Goal: Contribute content

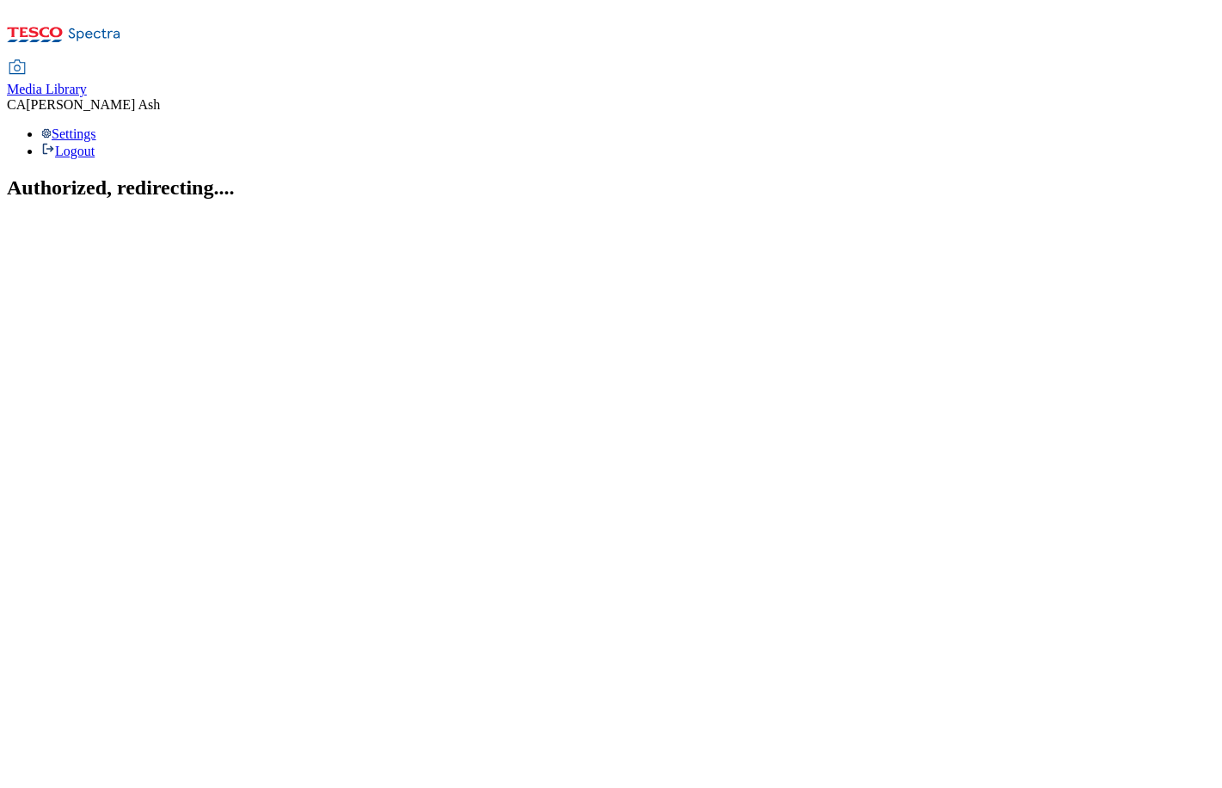
click at [87, 82] on span "Media Library" at bounding box center [47, 89] width 80 height 15
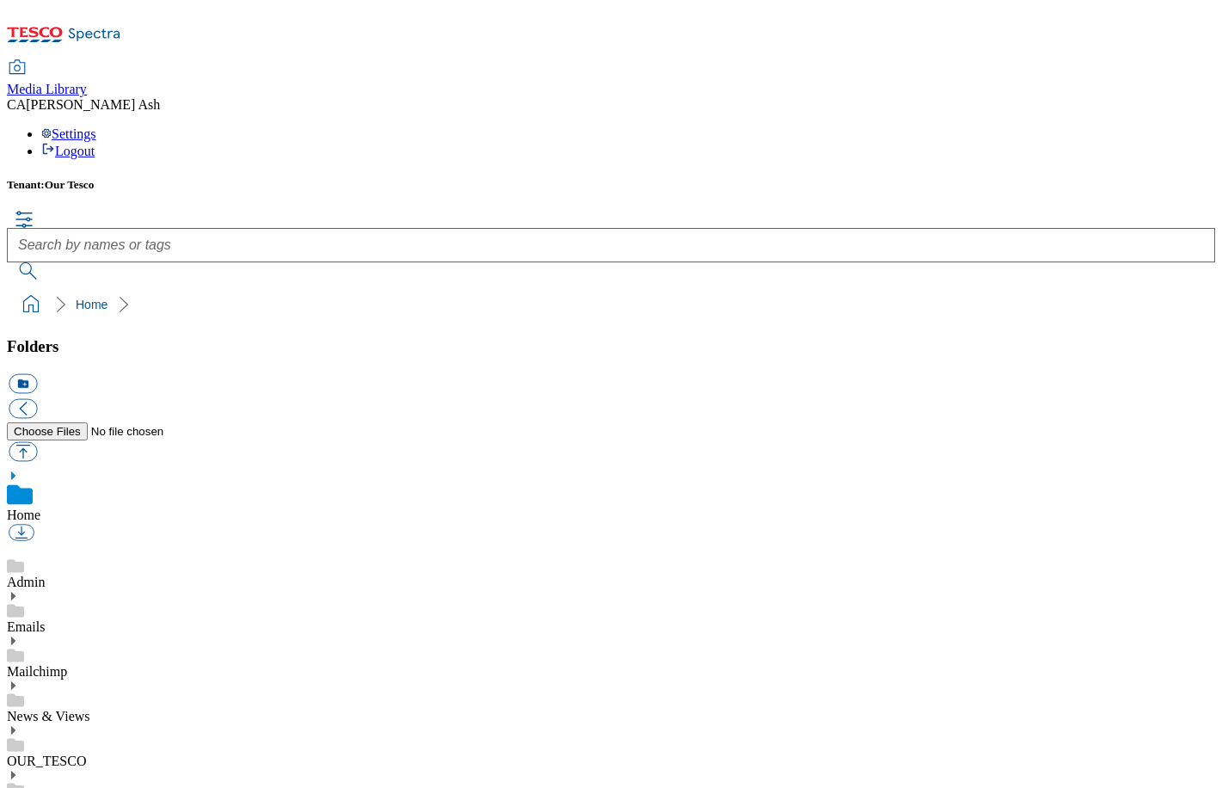
click at [90, 709] on link "News & Views" at bounding box center [48, 716] width 83 height 15
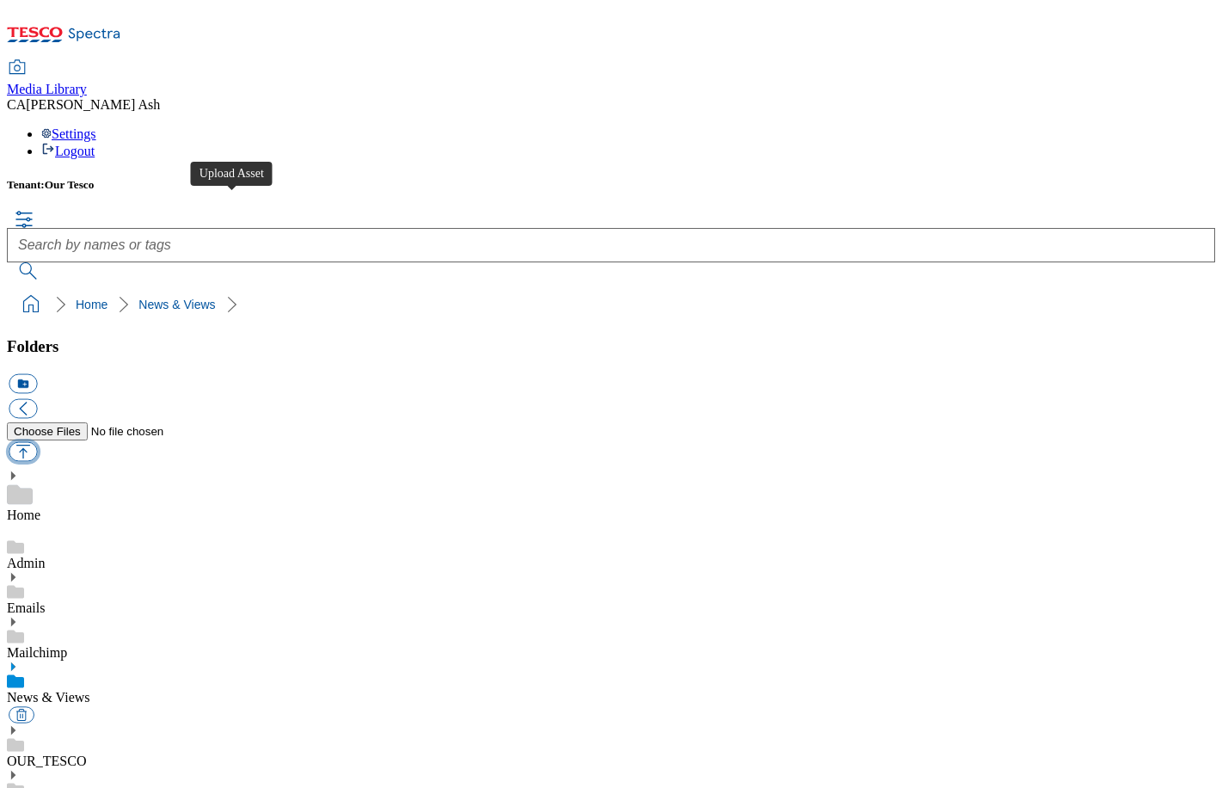
click at [37, 441] on button "button" at bounding box center [23, 451] width 28 height 20
type input "C:\fakepath\Ninja Fruit Veg.pdf"
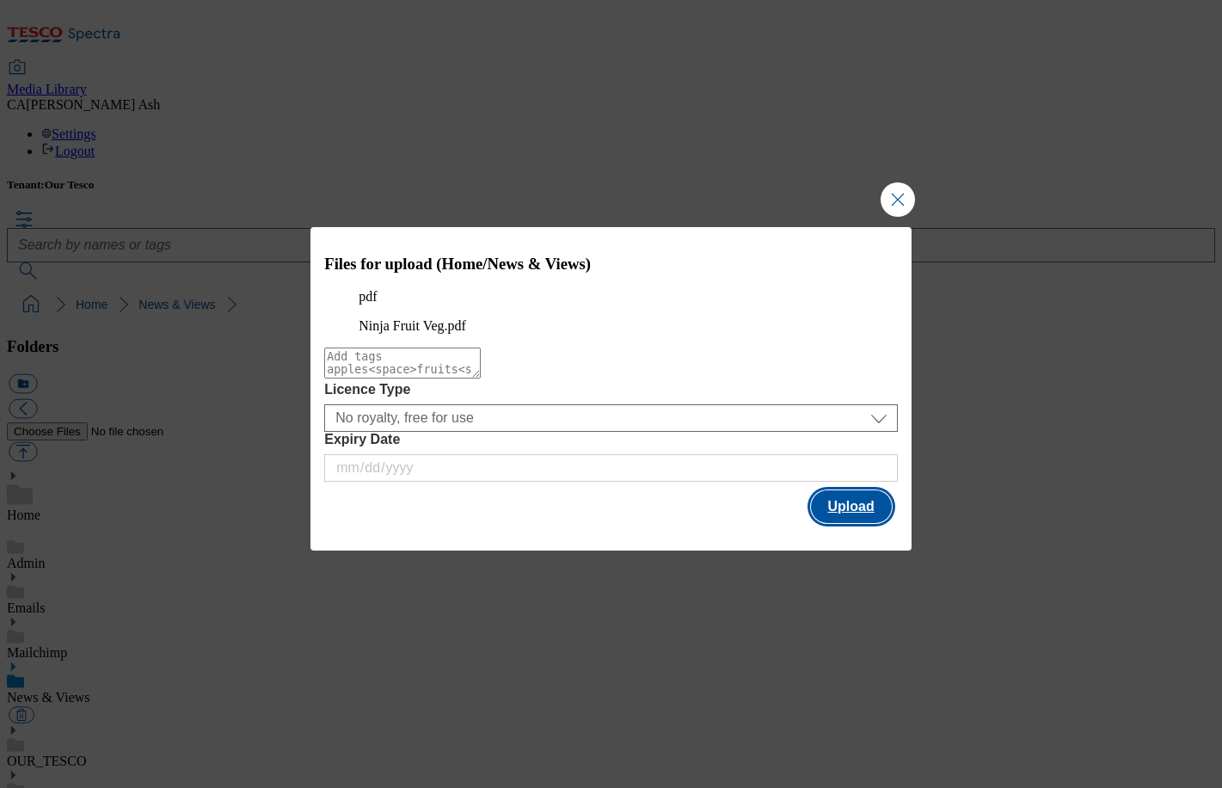
click at [845, 519] on button "Upload" at bounding box center [851, 506] width 81 height 33
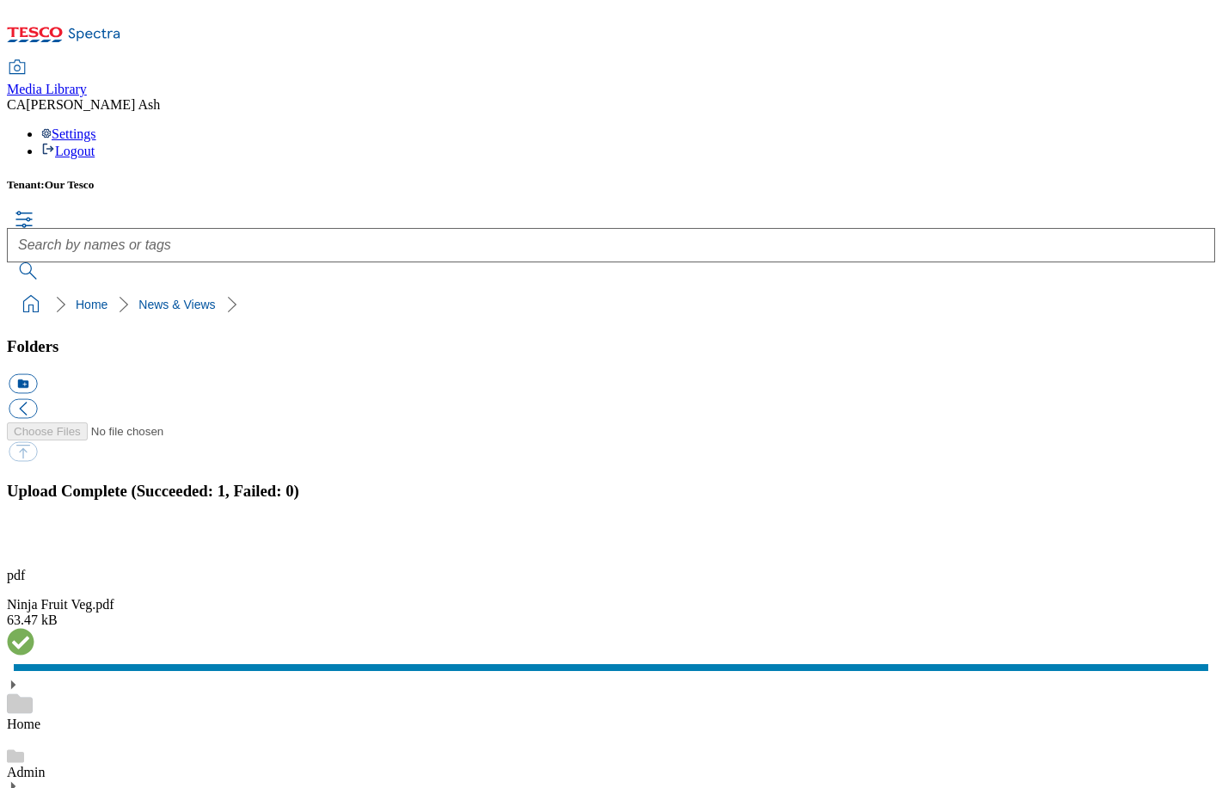
click at [1215, 482] on div "Upload Complete (Succeeded: 1, Failed: 0)" at bounding box center [611, 518] width 1208 height 73
click at [34, 537] on button "button" at bounding box center [22, 545] width 26 height 16
